Goal: Transaction & Acquisition: Purchase product/service

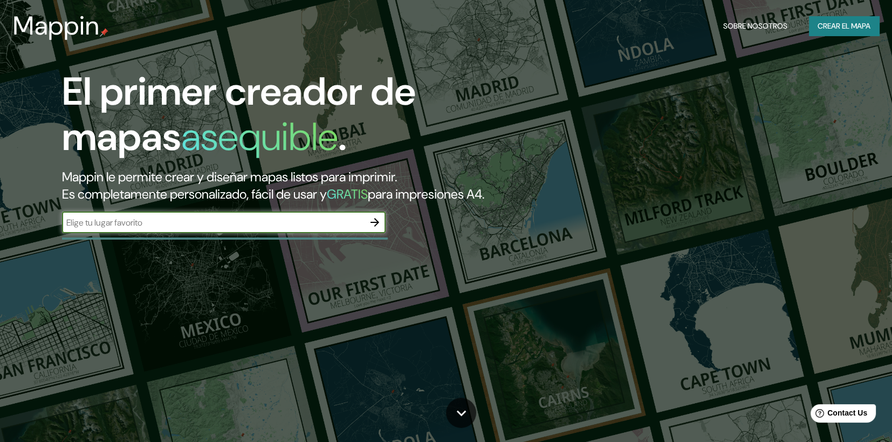
click at [371, 229] on icon "button" at bounding box center [374, 222] width 13 height 13
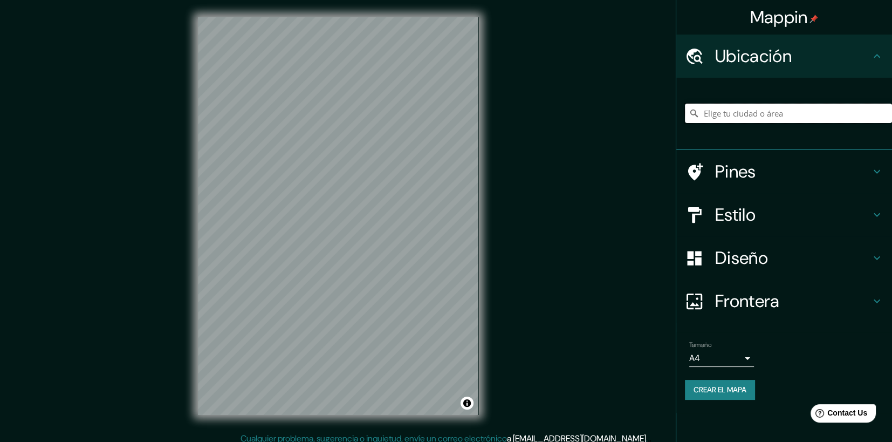
click at [732, 113] on input "Elige tu ciudad o área" at bounding box center [788, 113] width 207 height 19
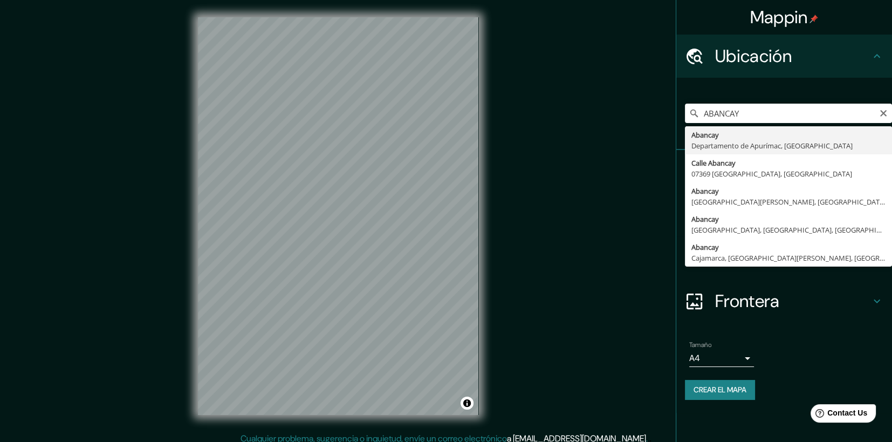
type input "Abancay, Departamento de Apurímac, [GEOGRAPHIC_DATA]"
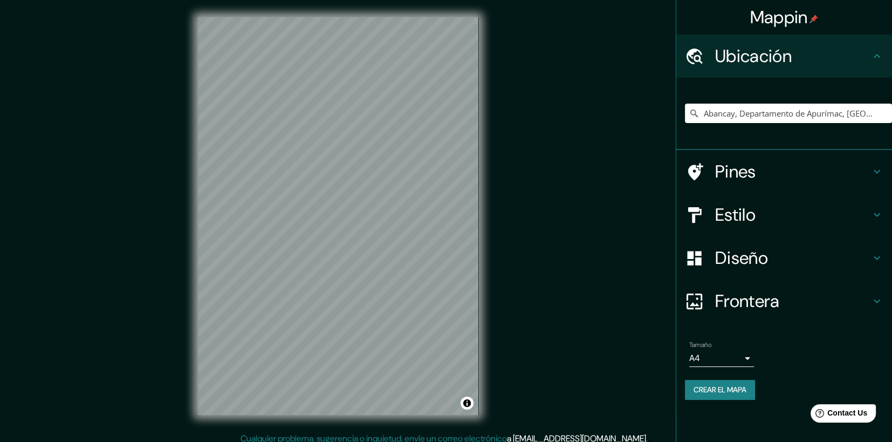
click at [856, 220] on h4 "Estilo" at bounding box center [792, 215] width 155 height 22
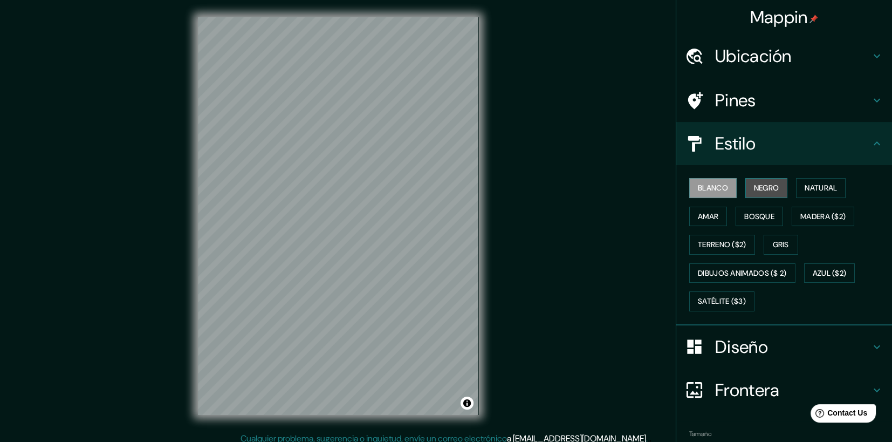
click at [761, 187] on font "Negro" at bounding box center [766, 187] width 25 height 13
click at [825, 183] on font "Natural" at bounding box center [821, 187] width 32 height 13
click at [698, 215] on font "Amar" at bounding box center [708, 216] width 21 height 13
click at [745, 216] on font "Bosque" at bounding box center [760, 216] width 30 height 13
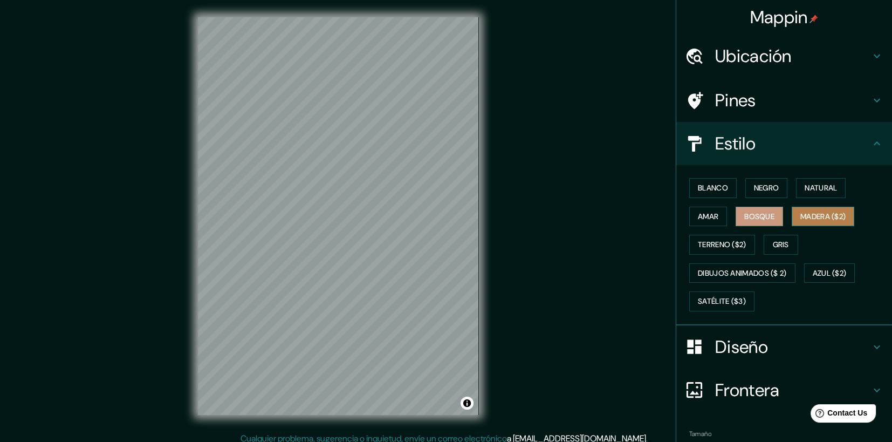
click at [811, 211] on font "Madera ($2)" at bounding box center [823, 216] width 45 height 13
click at [722, 244] on font "Terreno ($2)" at bounding box center [722, 244] width 49 height 13
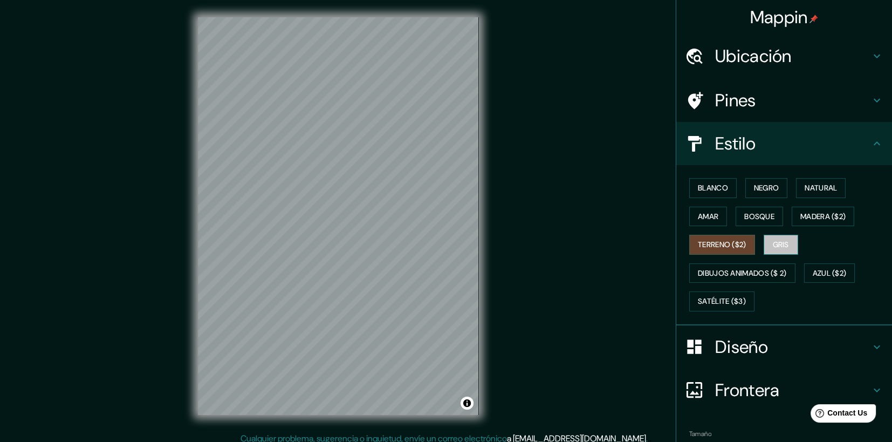
click at [782, 243] on font "Gris" at bounding box center [781, 244] width 16 height 13
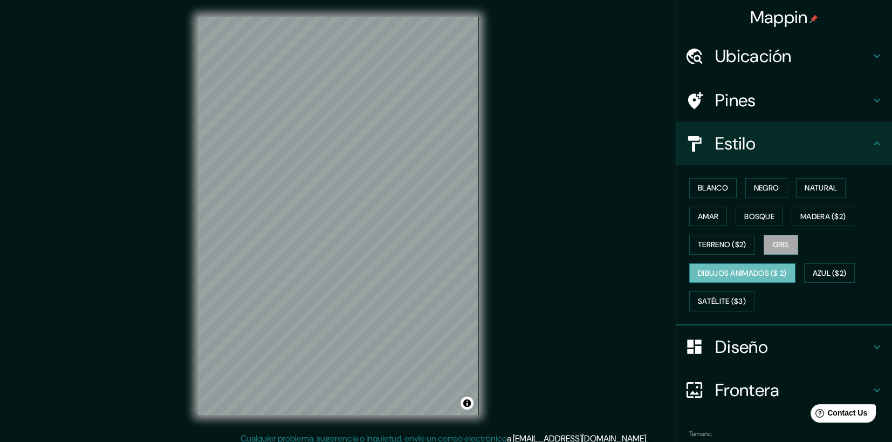
click at [761, 267] on font "Dibujos animados ($ 2)" at bounding box center [742, 273] width 89 height 13
click at [834, 263] on button "Azul ($2)" at bounding box center [829, 273] width 51 height 20
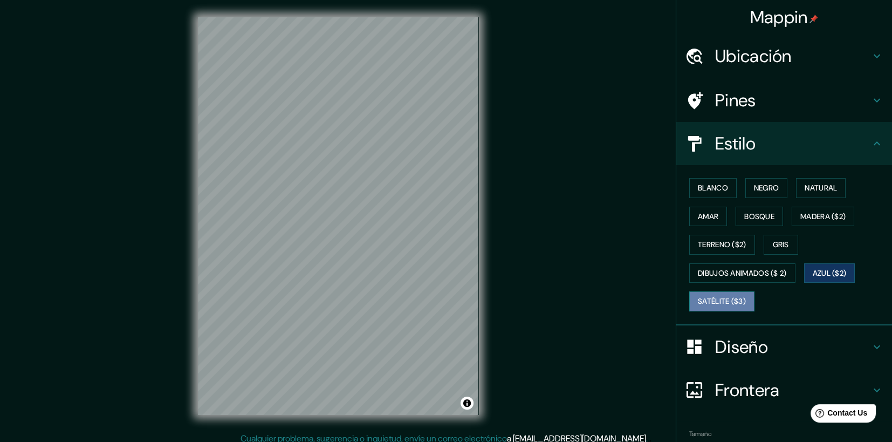
click at [732, 298] on font "Satélite ($3)" at bounding box center [722, 301] width 48 height 13
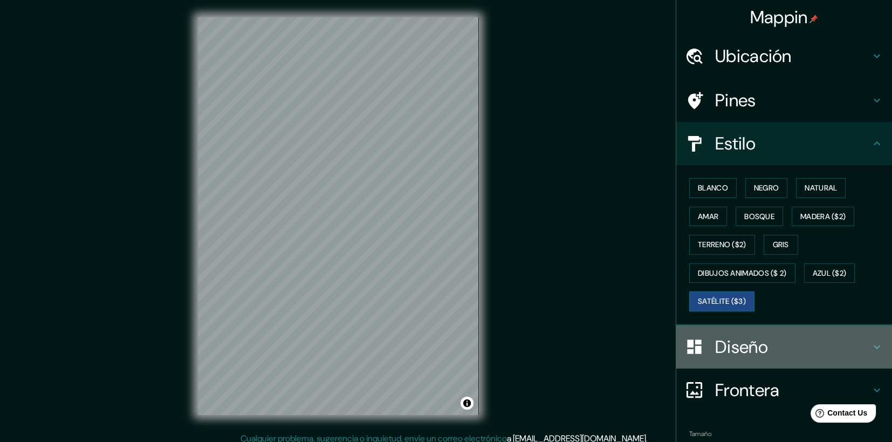
click at [860, 338] on h4 "Diseño" at bounding box center [792, 347] width 155 height 22
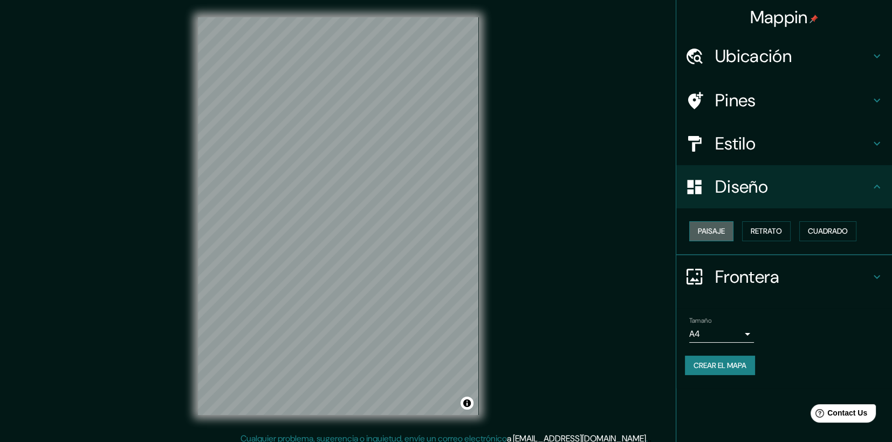
click at [721, 230] on font "Paisaje" at bounding box center [711, 230] width 27 height 13
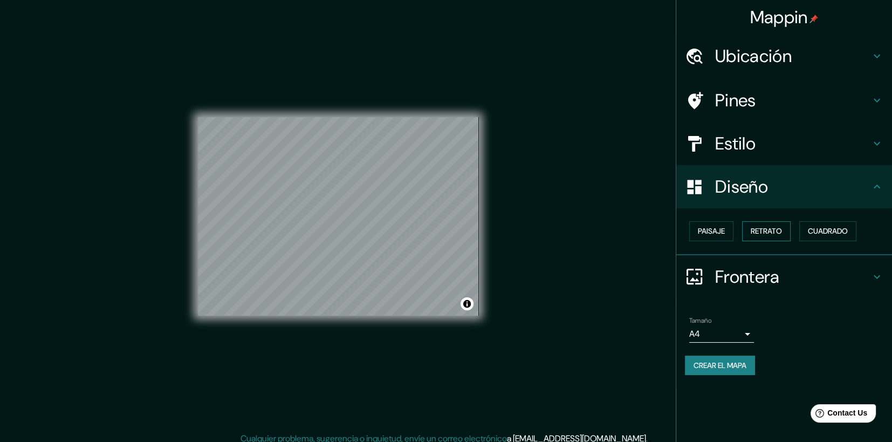
click at [749, 230] on button "Retrato" at bounding box center [766, 231] width 49 height 20
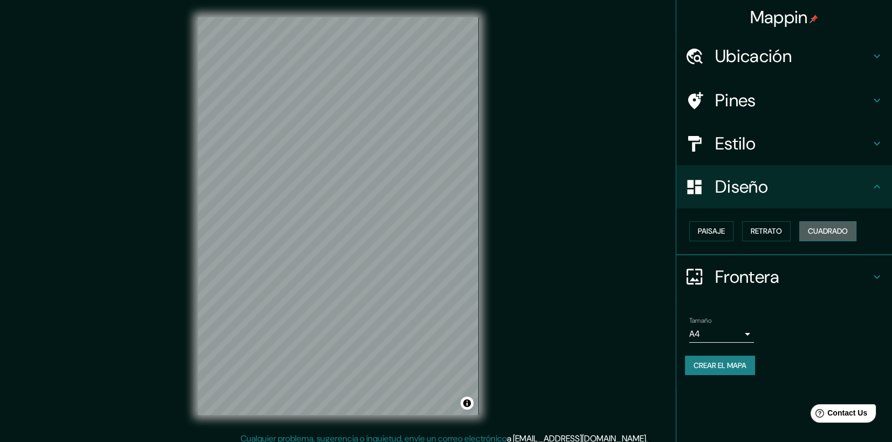
click at [832, 234] on font "Cuadrado" at bounding box center [828, 230] width 40 height 13
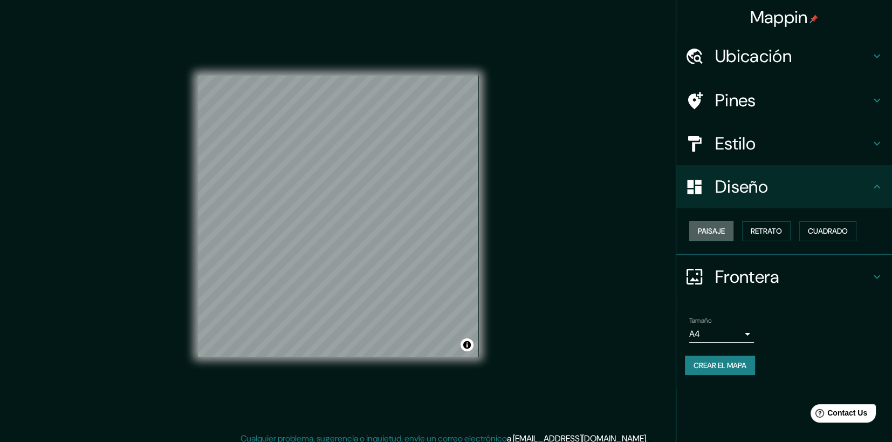
click at [725, 235] on font "Paisaje" at bounding box center [711, 230] width 27 height 13
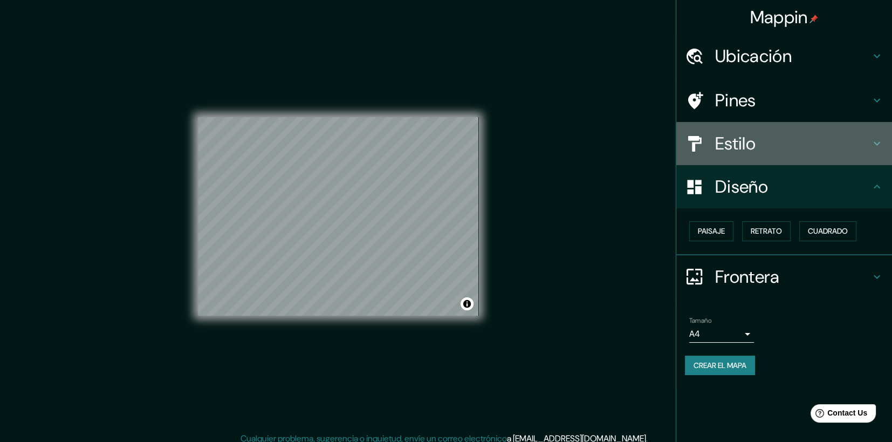
click at [744, 150] on h4 "Estilo" at bounding box center [792, 144] width 155 height 22
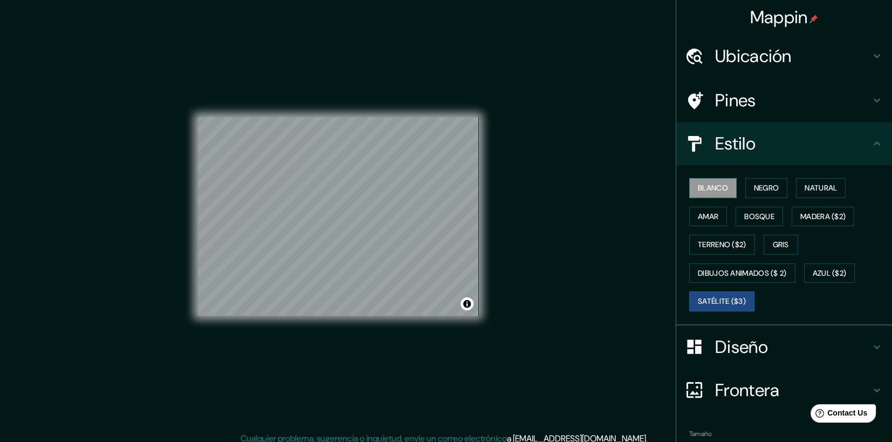
click at [712, 183] on font "Blanco" at bounding box center [713, 187] width 30 height 13
click at [764, 180] on button "Negro" at bounding box center [767, 188] width 43 height 20
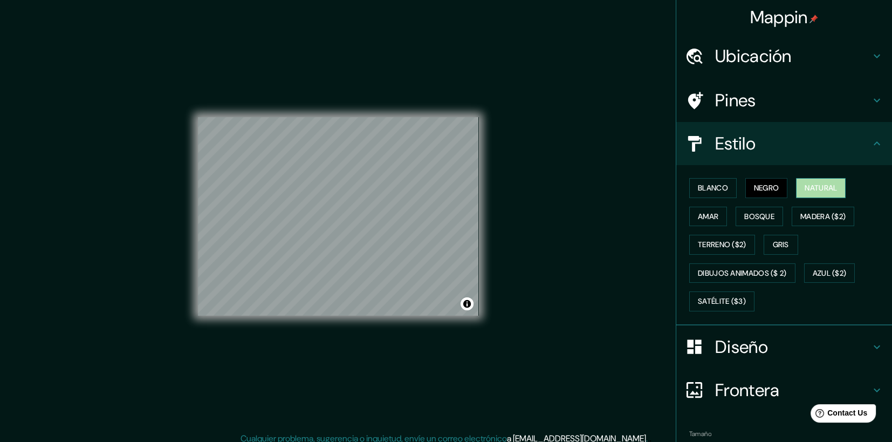
click at [797, 182] on button "Natural" at bounding box center [821, 188] width 50 height 20
click at [727, 213] on div "Blanco Negro Natural [PERSON_NAME] ($2) Terreno ($2) Gris Dibujos animados ($ 2…" at bounding box center [788, 245] width 207 height 142
